Goal: Browse casually

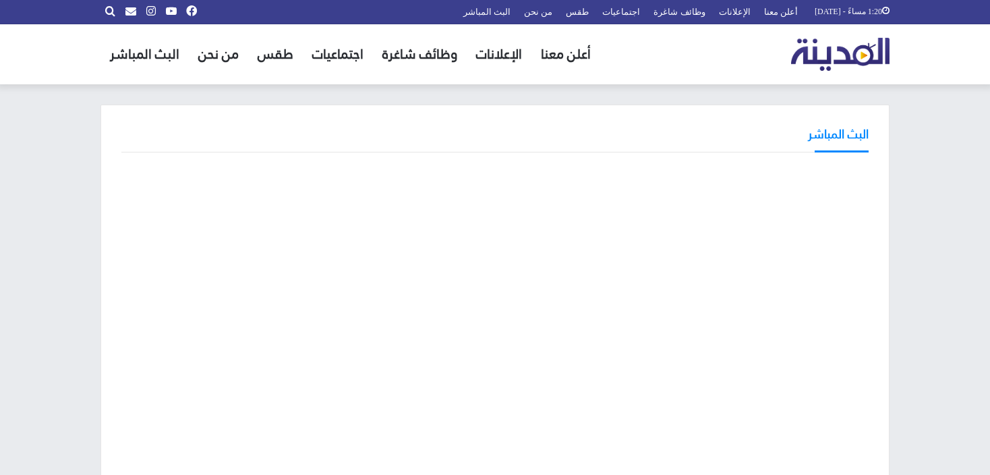
click at [825, 51] on img "القائمة الرئيسية" at bounding box center [840, 54] width 99 height 33
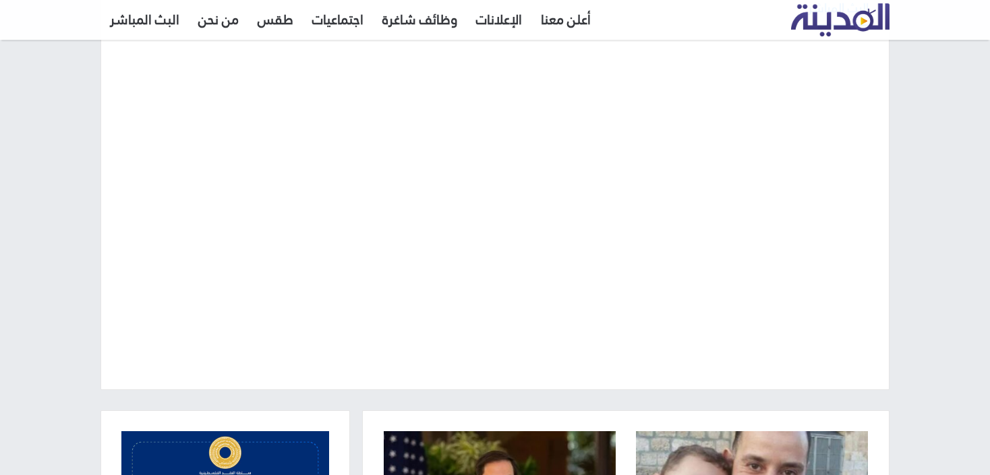
scroll to position [135, 0]
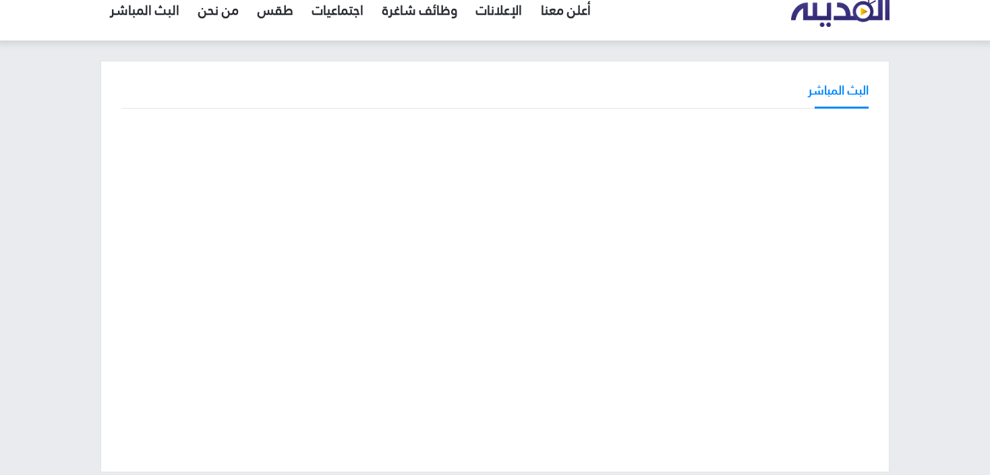
scroll to position [44, 0]
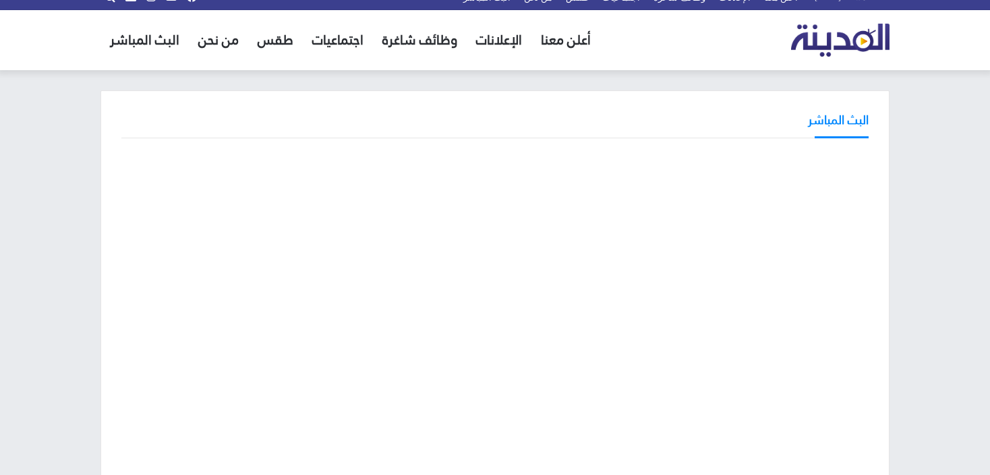
scroll to position [22, 0]
